Goal: Entertainment & Leisure: Browse casually

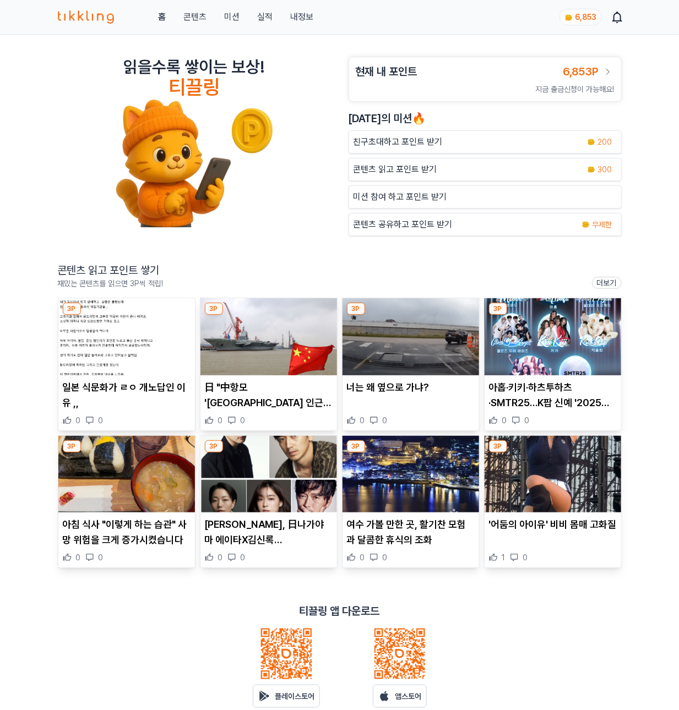
drag, startPoint x: 328, startPoint y: 36, endPoint x: 399, endPoint y: 86, distance: 86.5
click at [328, 36] on div "읽을수록 쌓이는 보상! 티끌링 현재 내 포인트 6,853P 지금 출금신청이 가능해요! 오늘의 미션🔥 친구초대하고 포인트 받기 200 콘텐츠 읽…" at bounding box center [339, 391] width 679 height 713
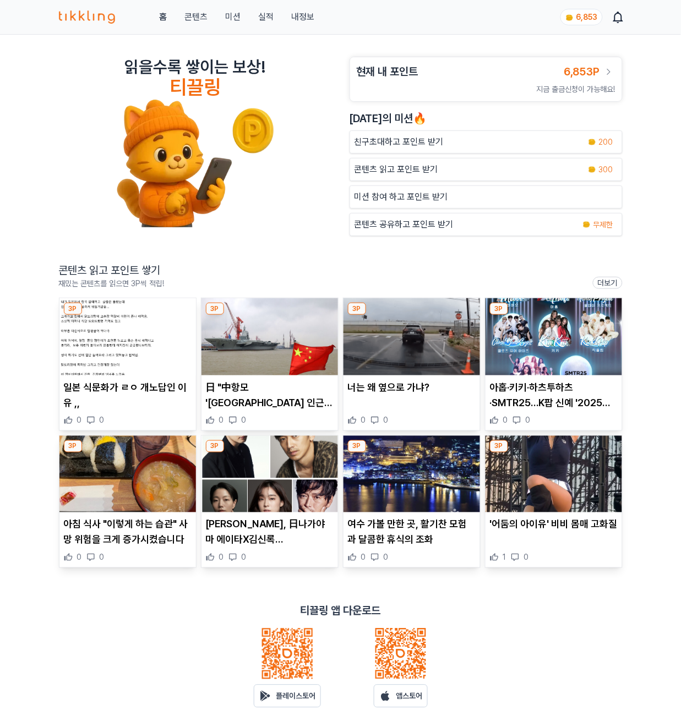
click at [417, 176] on p "콘텐츠 읽고 포인트 받기" at bounding box center [397, 169] width 84 height 13
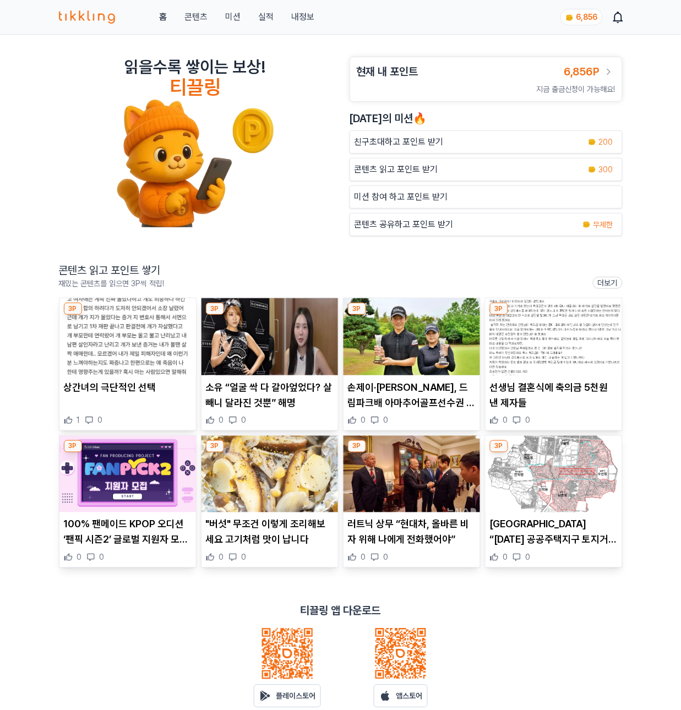
click at [123, 387] on p "상간녀의 극단적인 선택" at bounding box center [128, 387] width 128 height 15
click at [278, 337] on img at bounding box center [270, 337] width 137 height 77
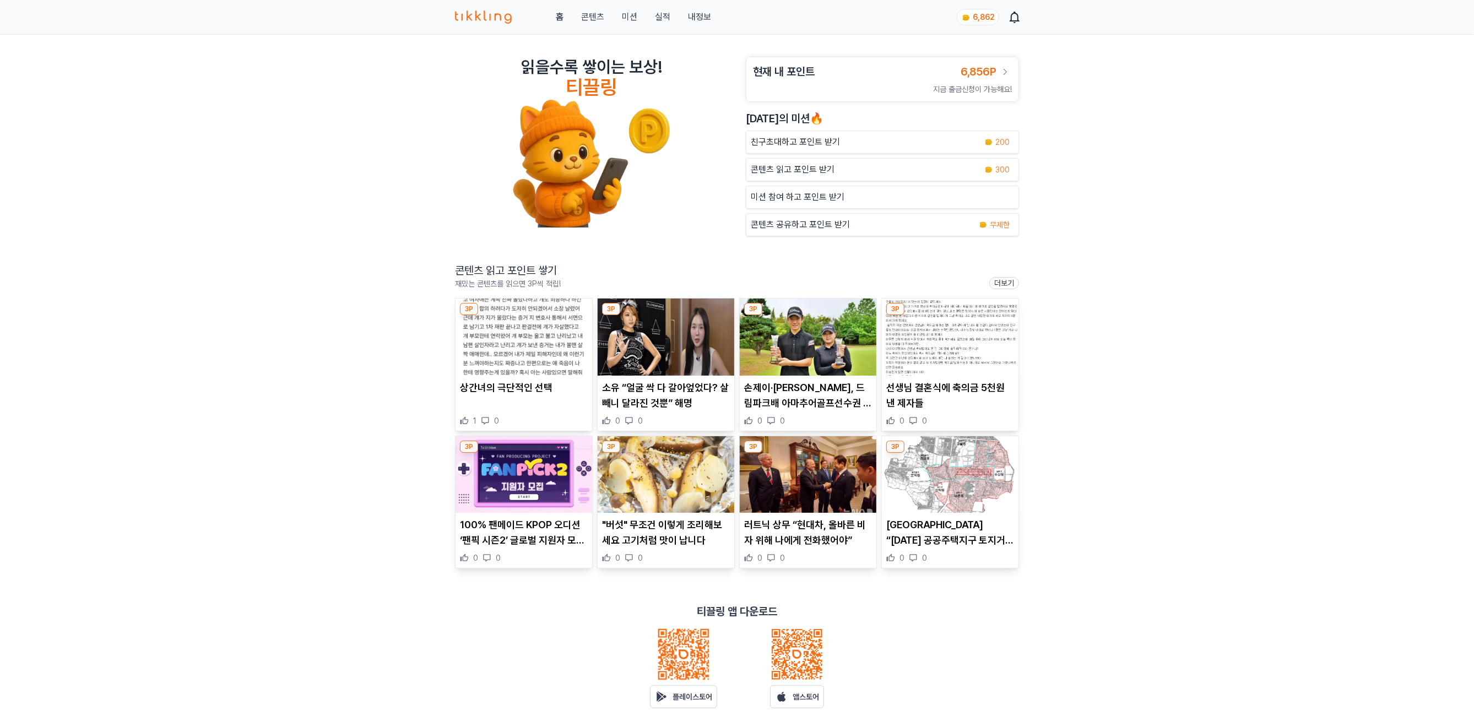
click at [681, 337] on img at bounding box center [808, 337] width 137 height 77
click at [681, 338] on img at bounding box center [950, 337] width 137 height 77
click at [528, 495] on img at bounding box center [523, 474] width 137 height 77
click at [650, 464] on img at bounding box center [666, 474] width 137 height 77
click at [820, 476] on img at bounding box center [808, 474] width 137 height 77
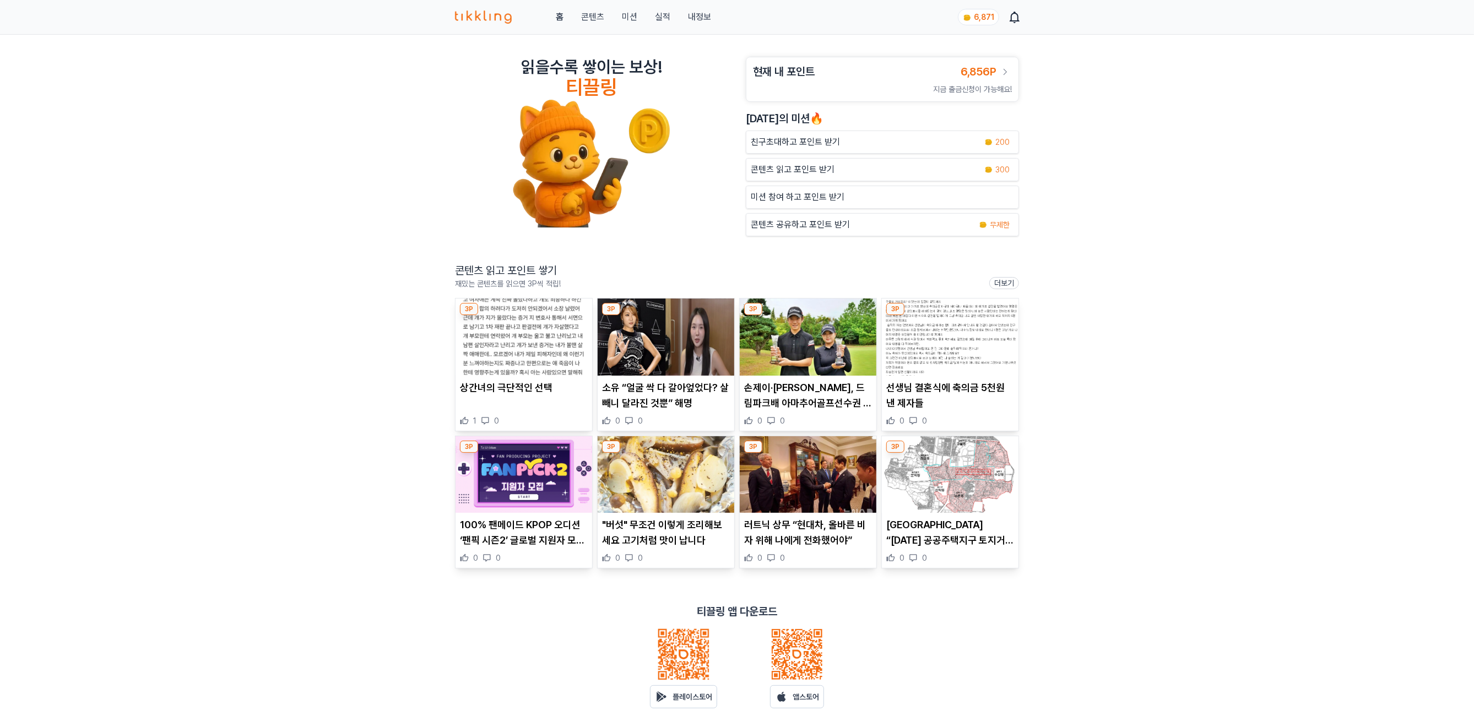
click at [946, 500] on img at bounding box center [950, 474] width 137 height 77
click at [799, 172] on p "콘텐츠 읽고 포인트 받기" at bounding box center [793, 169] width 84 height 13
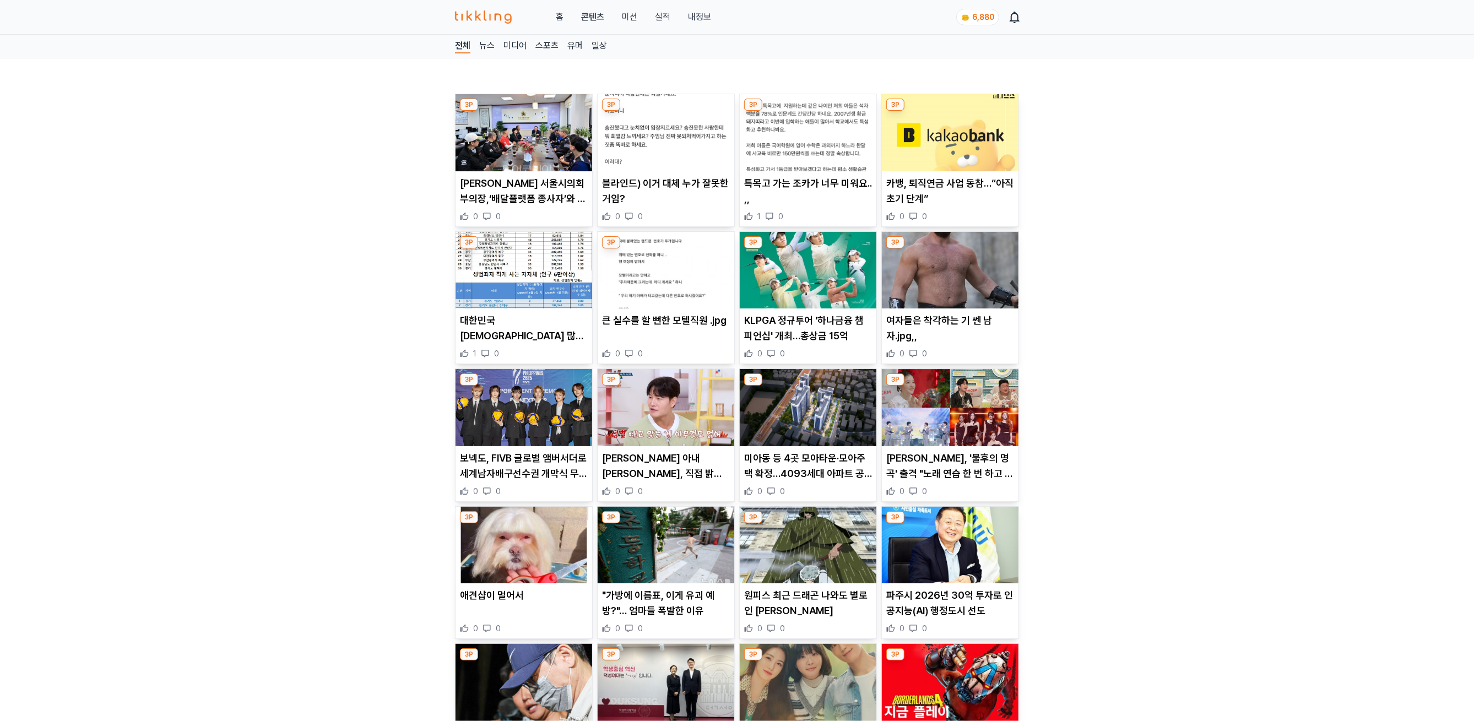
click at [552, 135] on img at bounding box center [523, 132] width 137 height 77
click at [680, 144] on img at bounding box center [666, 132] width 137 height 77
click at [695, 6] on div "홈 콘텐츠 미션 실적 내정보 6,883" at bounding box center [737, 17] width 564 height 34
click at [665, 15] on link "실적" at bounding box center [662, 16] width 15 height 13
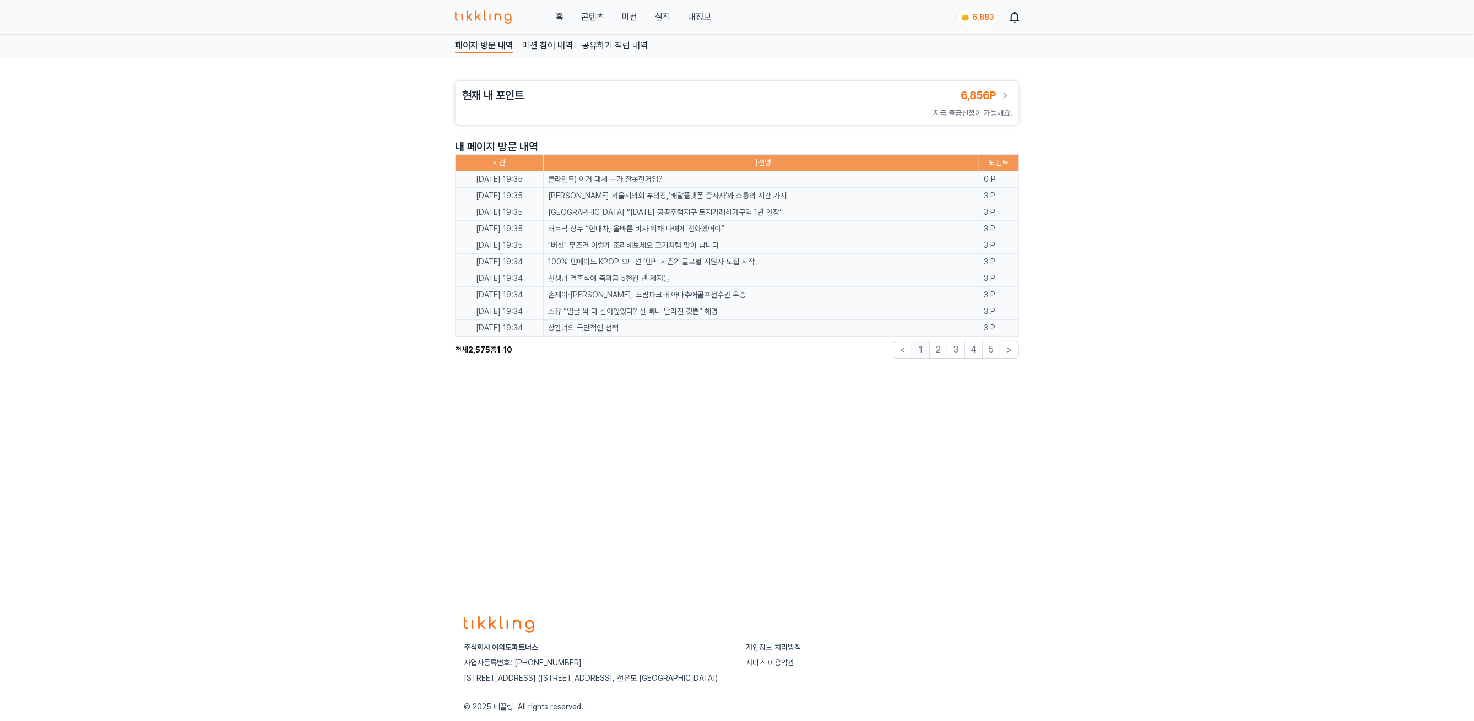
click at [605, 12] on div "홈 콘텐츠 미션 실적 내정보" at bounding box center [583, 16] width 256 height 13
click at [593, 15] on link "콘텐츠" at bounding box center [592, 16] width 23 height 13
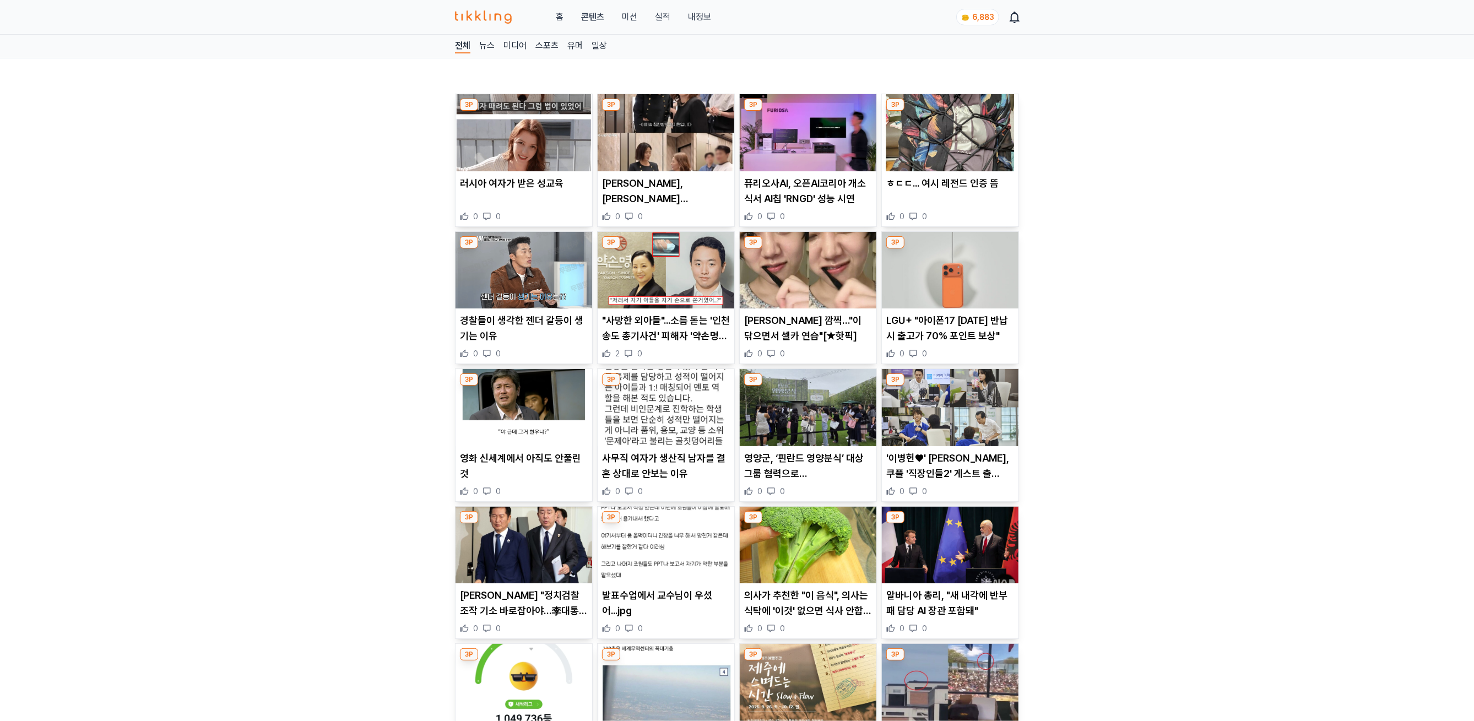
click at [497, 138] on img at bounding box center [523, 132] width 137 height 77
click at [526, 158] on img at bounding box center [523, 132] width 137 height 77
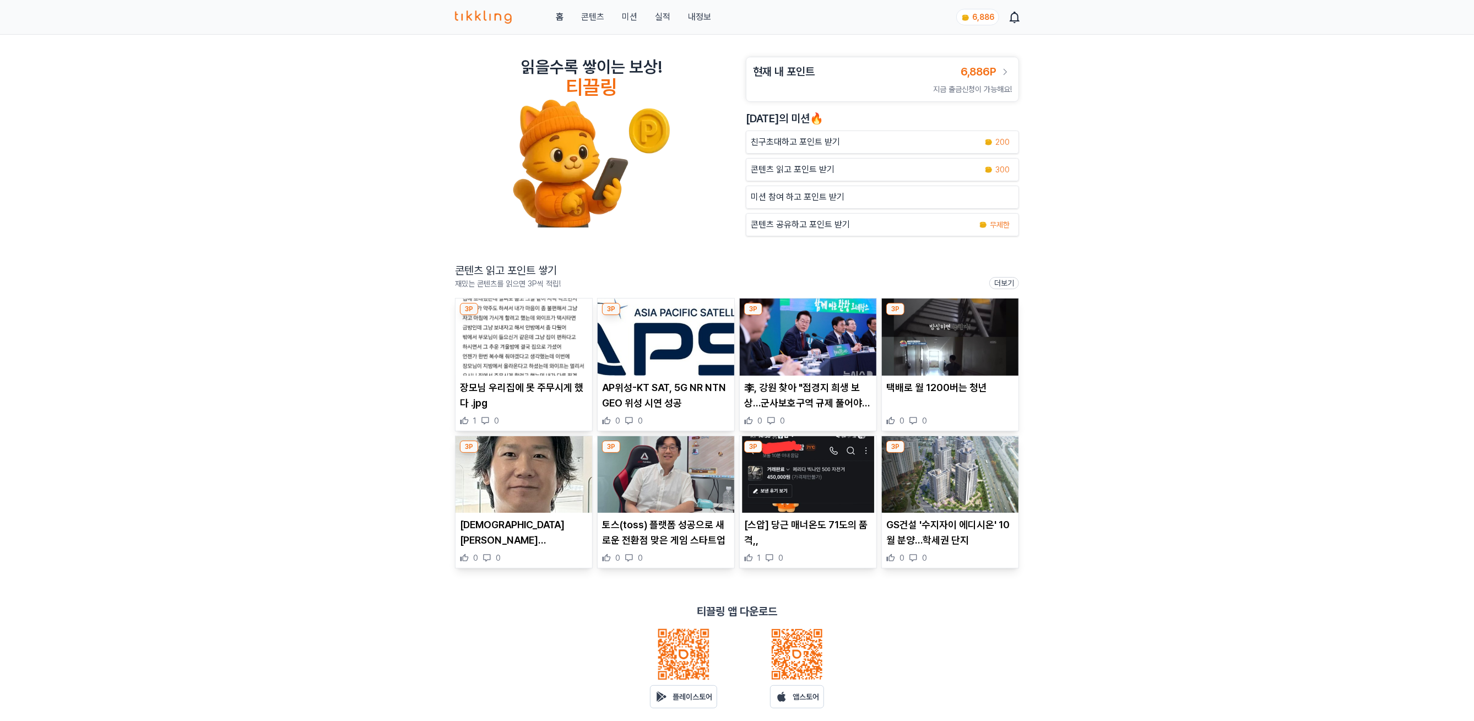
click at [800, 170] on p "콘텐츠 읽고 포인트 받기" at bounding box center [793, 169] width 84 height 13
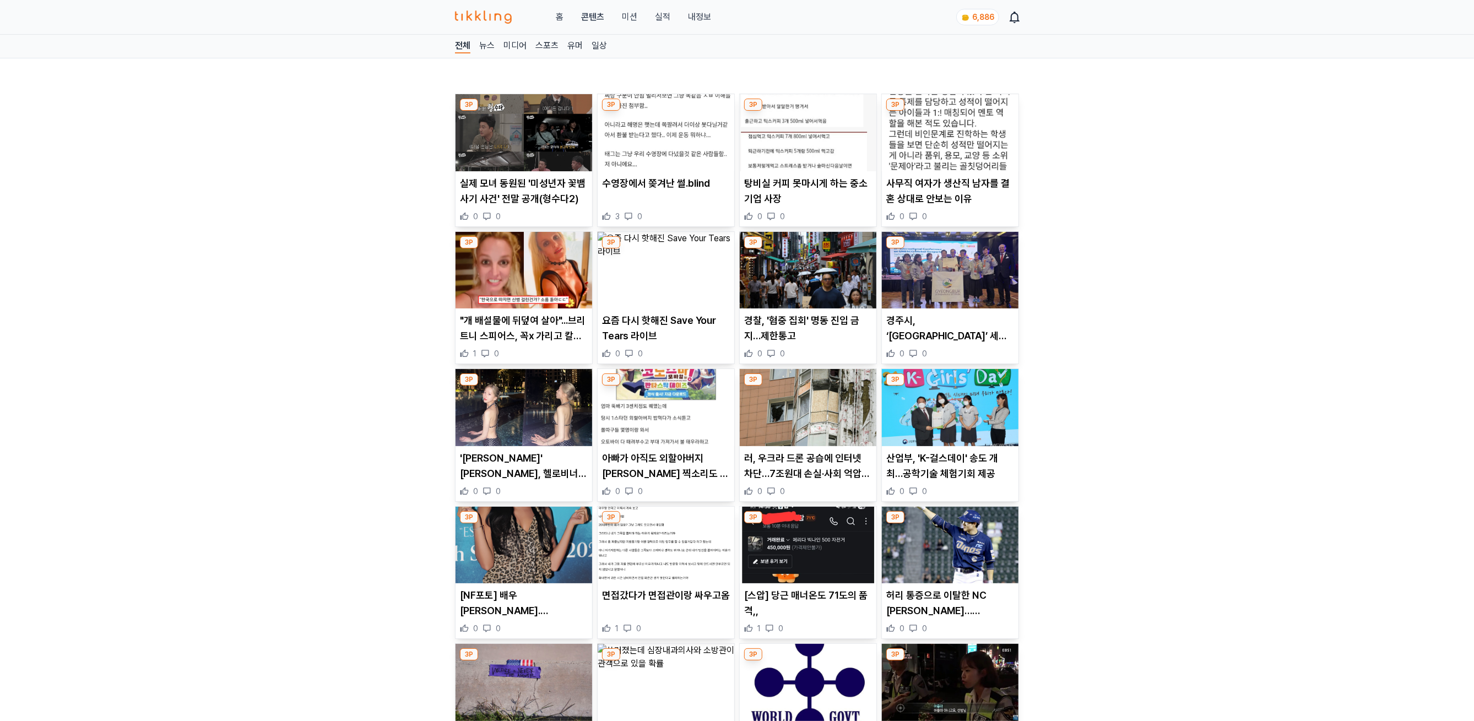
click at [535, 145] on img at bounding box center [523, 132] width 137 height 77
click at [556, 156] on img at bounding box center [523, 132] width 137 height 77
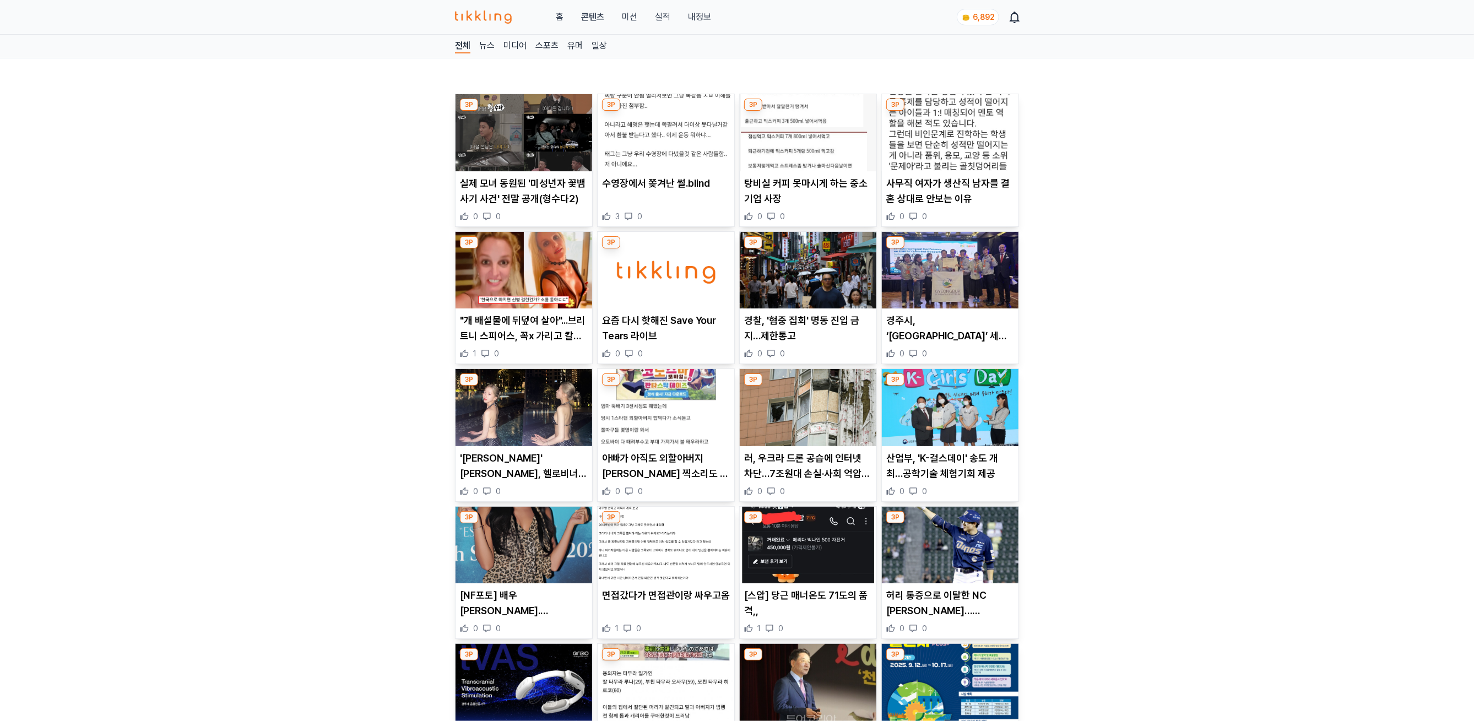
click at [838, 151] on img at bounding box center [808, 132] width 137 height 77
click at [683, 284] on img at bounding box center [666, 270] width 137 height 77
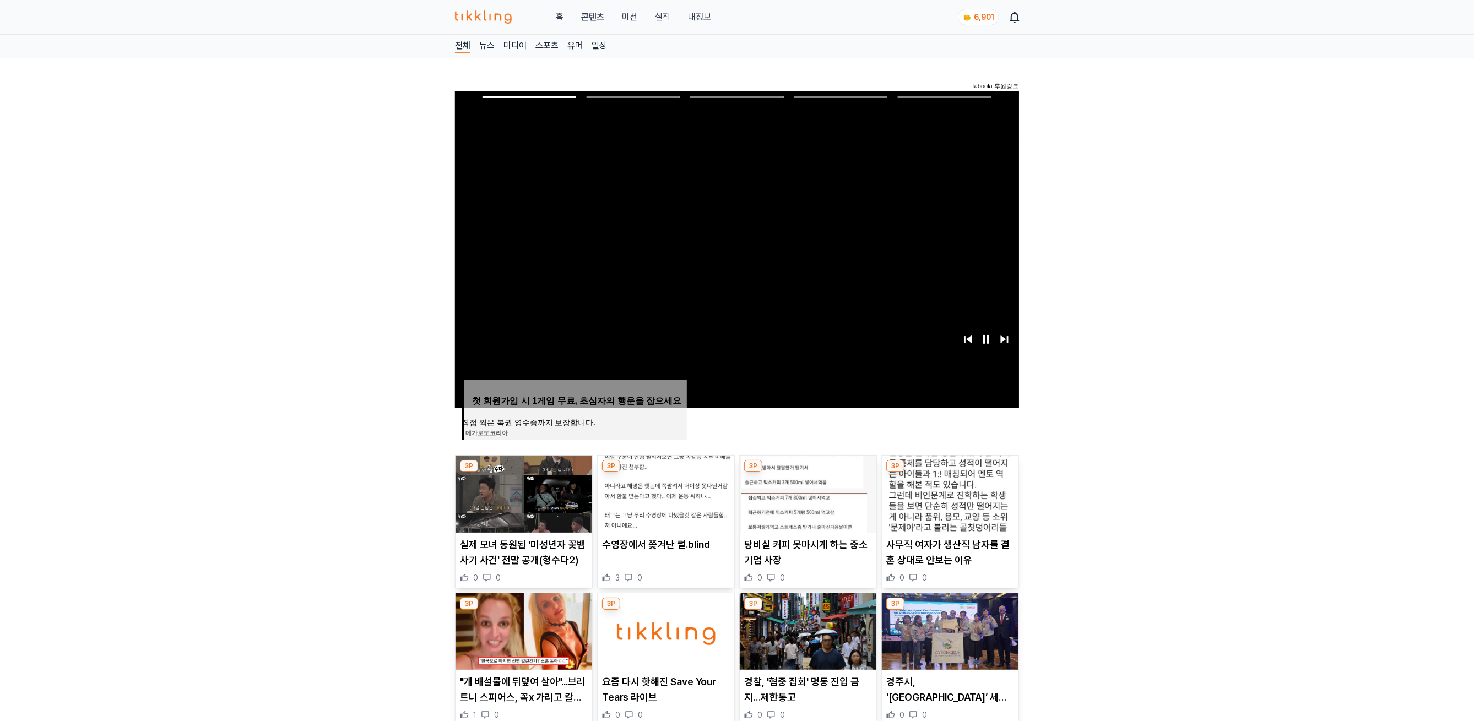
click at [492, 514] on img at bounding box center [523, 493] width 137 height 77
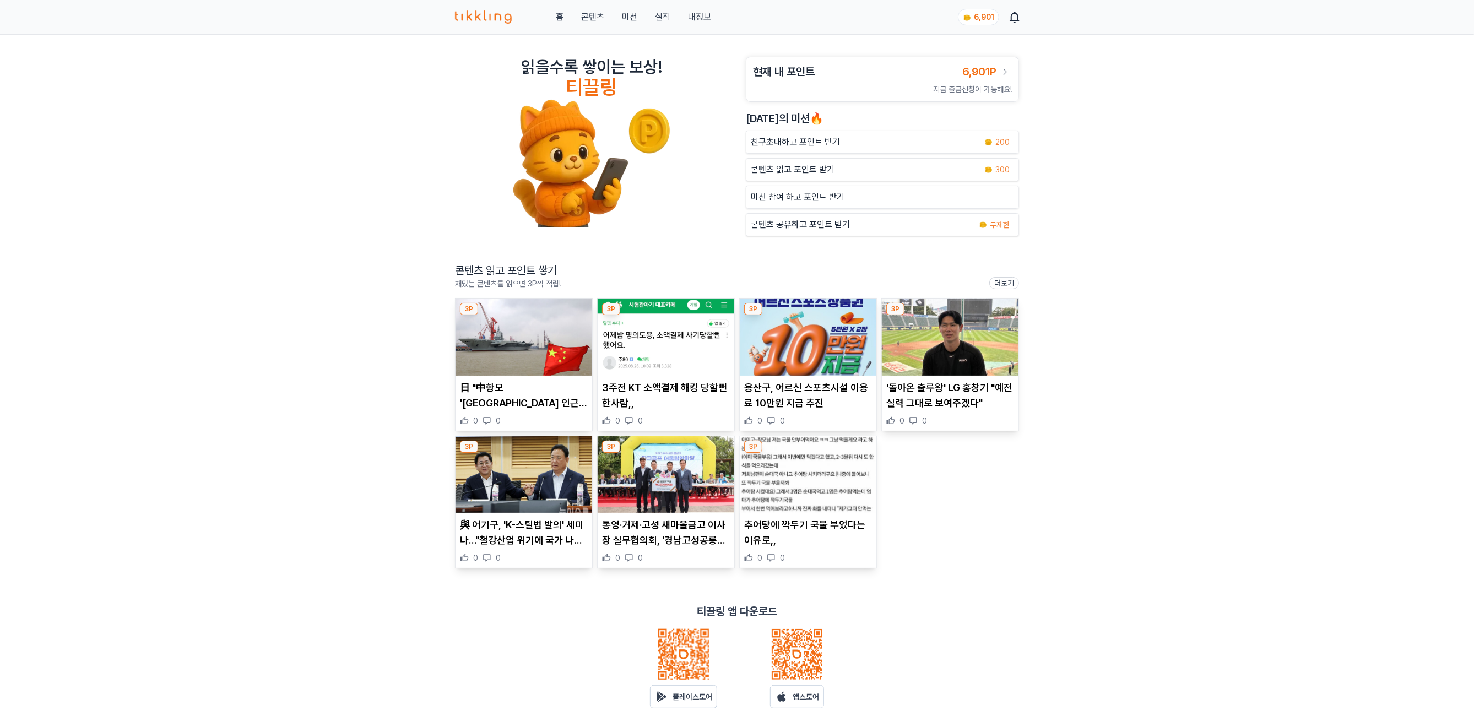
click at [539, 355] on img at bounding box center [523, 337] width 137 height 77
click at [688, 362] on img at bounding box center [666, 337] width 137 height 77
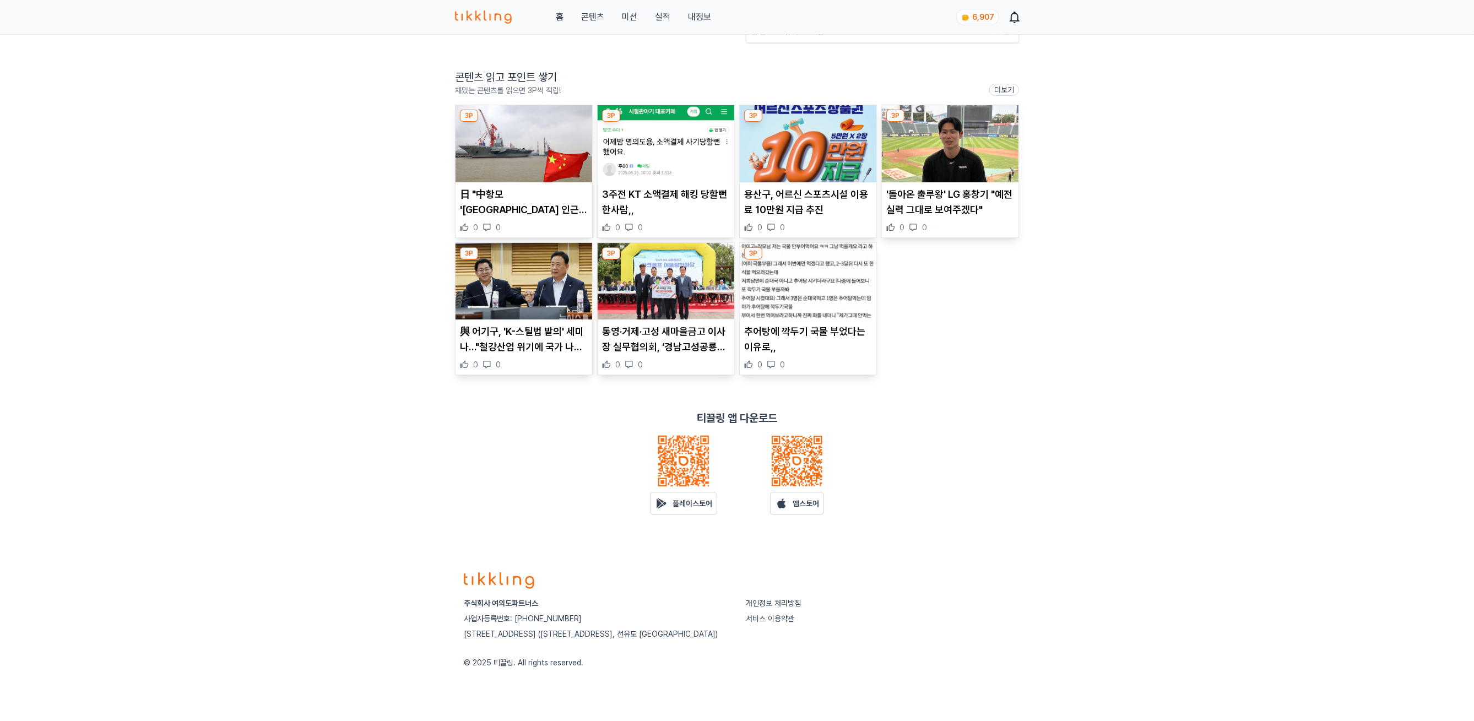
scroll to position [198, 0]
click at [795, 158] on img at bounding box center [808, 143] width 137 height 77
click at [670, 15] on div "홈 콘텐츠 미션 실적 내정보" at bounding box center [583, 16] width 256 height 13
click at [664, 14] on link "실적" at bounding box center [662, 16] width 15 height 13
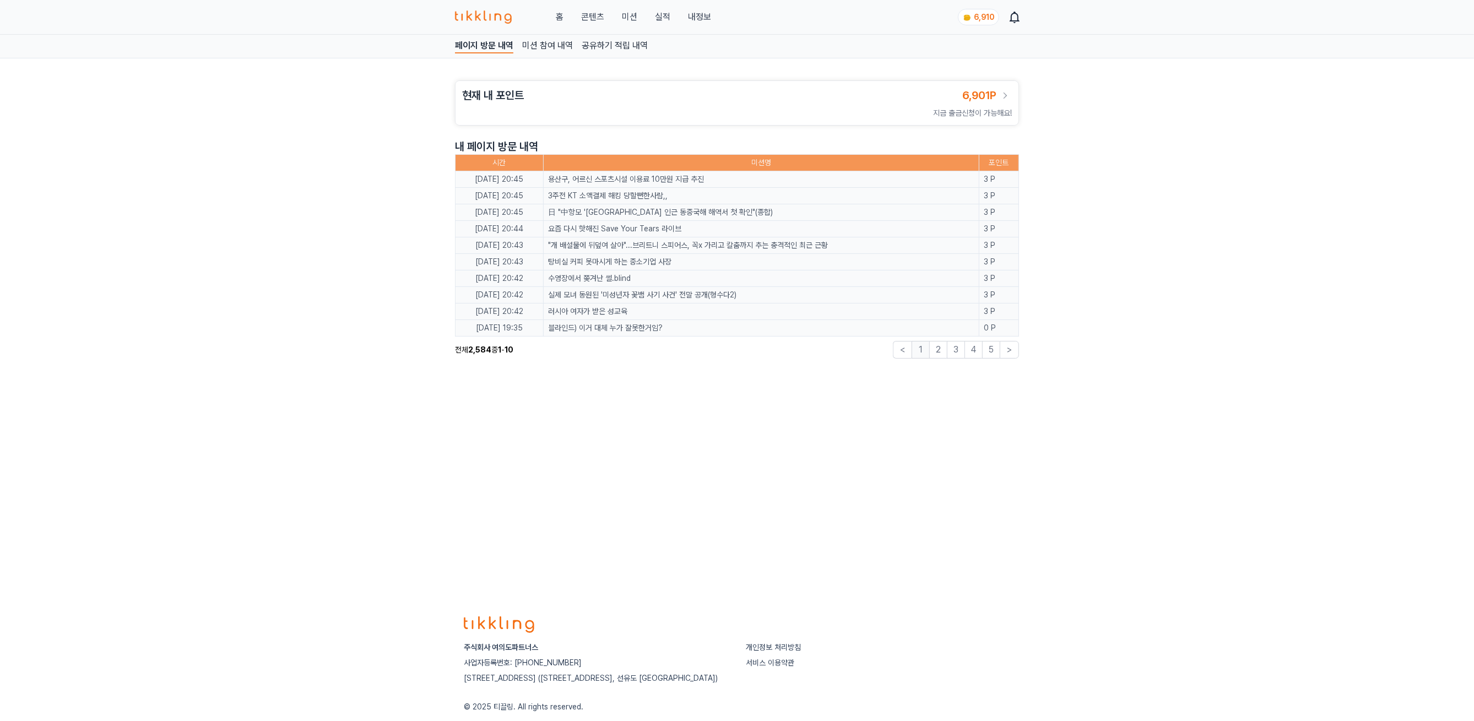
click at [598, 14] on link "콘텐츠" at bounding box center [592, 16] width 23 height 13
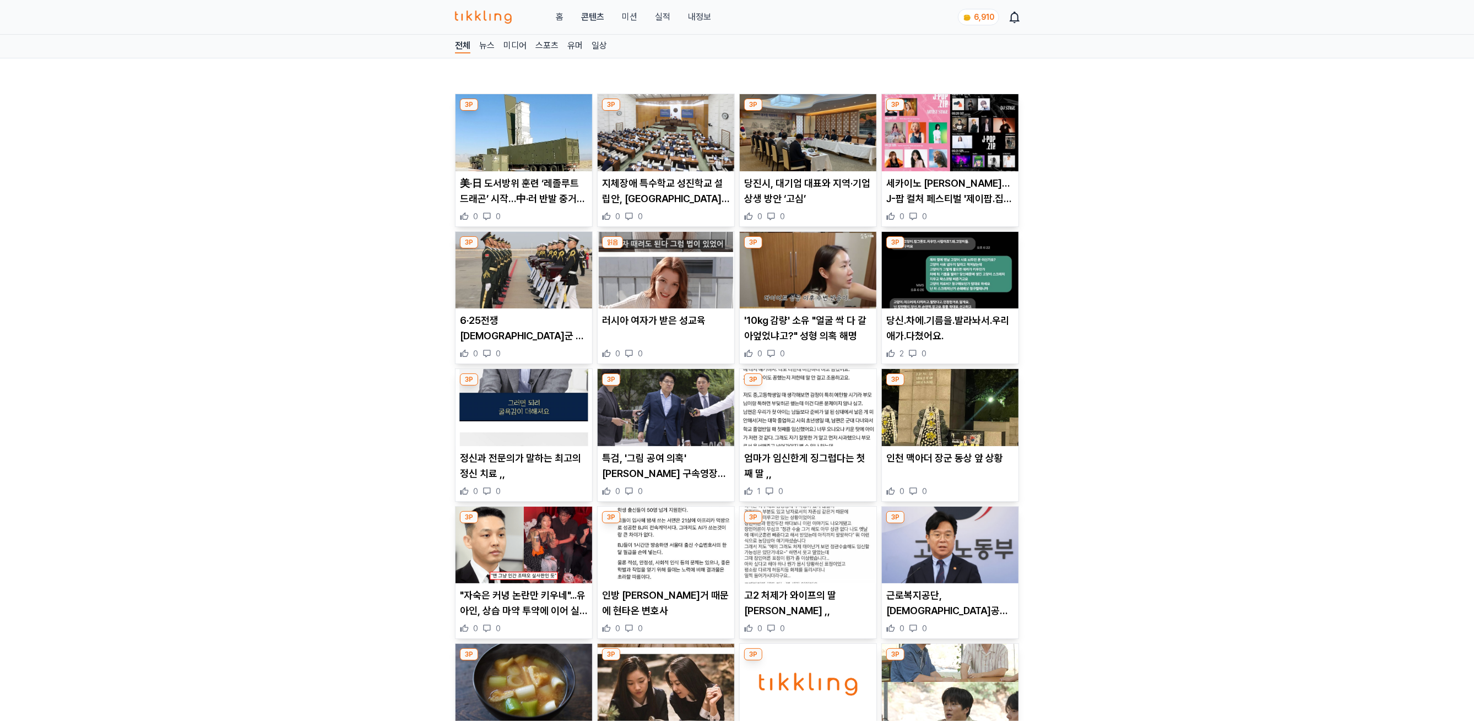
click at [503, 142] on img at bounding box center [523, 132] width 137 height 77
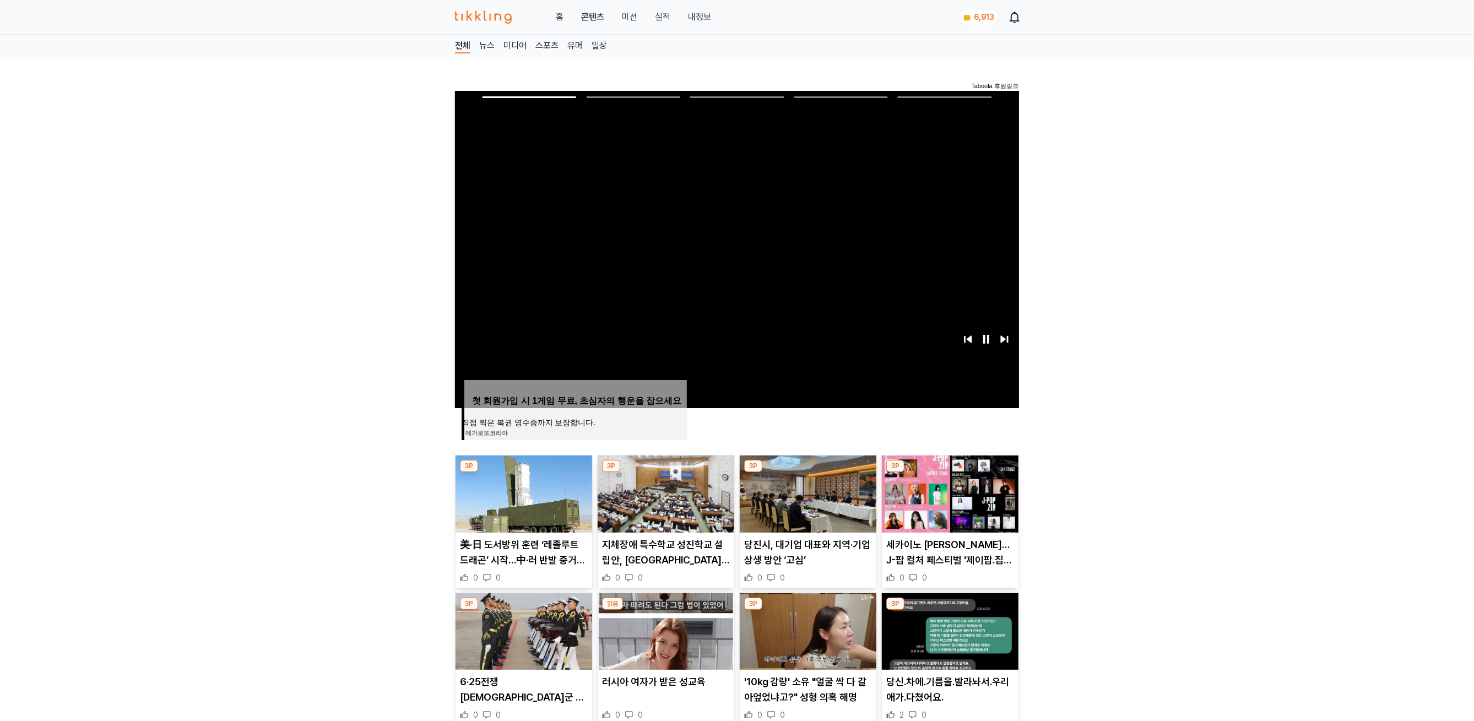
click at [649, 15] on div "홈 콘텐츠 미션 실적 내정보" at bounding box center [583, 16] width 256 height 13
click at [669, 10] on link "실적" at bounding box center [662, 16] width 15 height 13
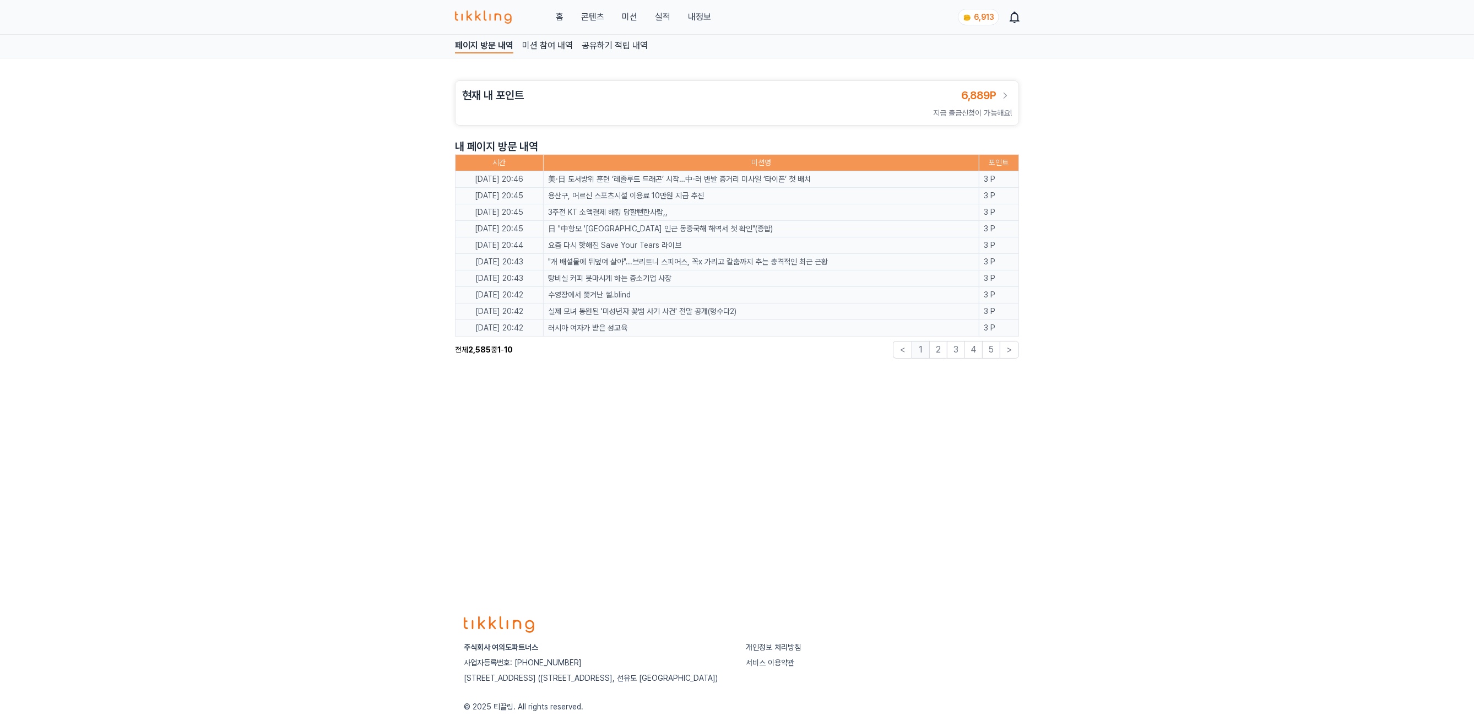
click at [933, 357] on button "2" at bounding box center [938, 350] width 18 height 18
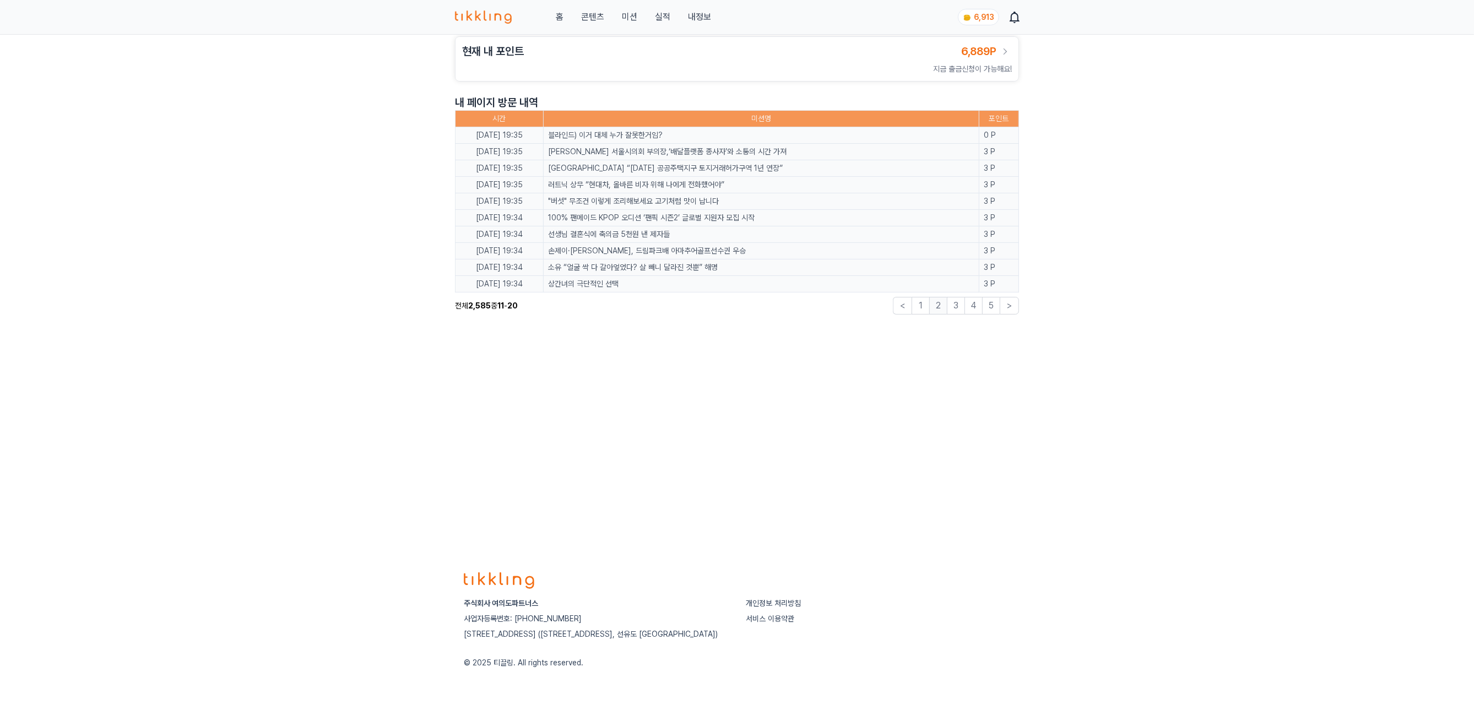
click at [697, 17] on link "내정보" at bounding box center [699, 16] width 23 height 13
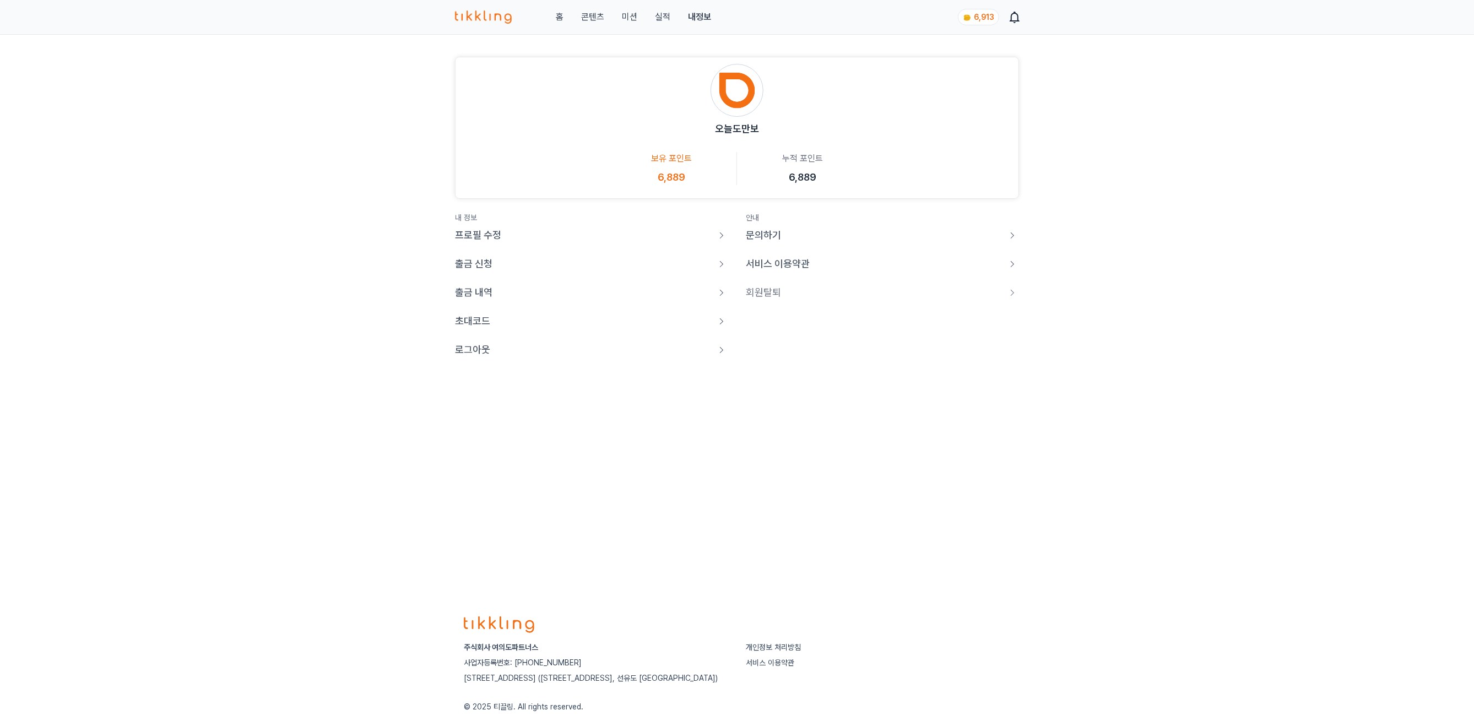
click at [473, 344] on p "로그아웃" at bounding box center [472, 349] width 35 height 15
